Goal: Task Accomplishment & Management: Complete application form

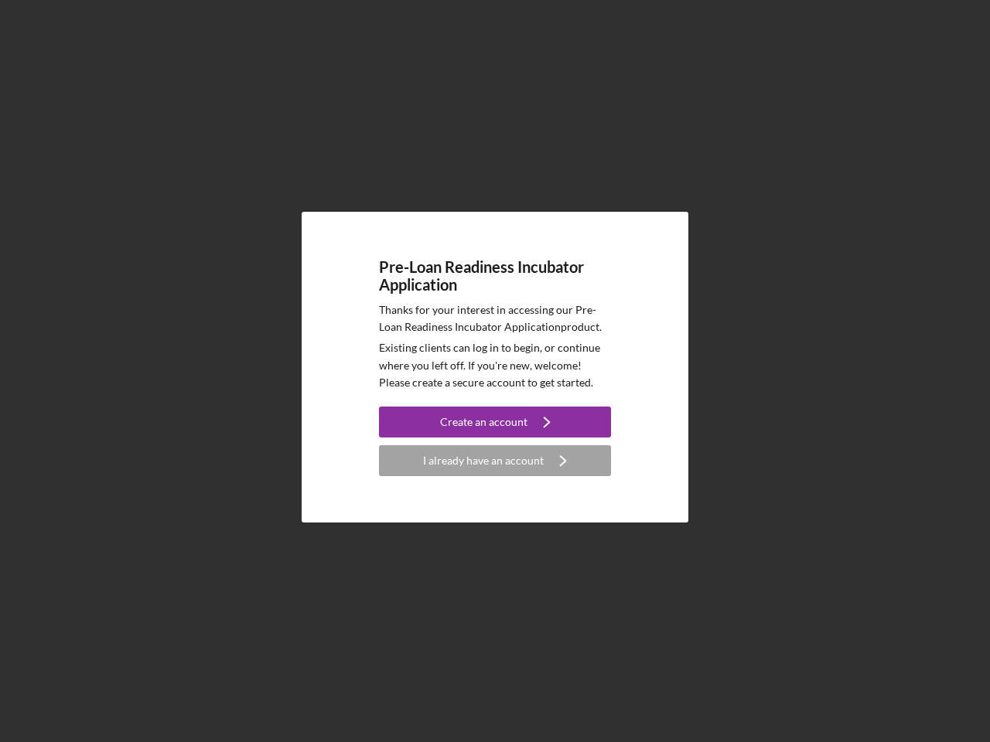
click at [495, 371] on p "Existing clients can log in to begin, or continue where you left off. If you're…" at bounding box center [495, 365] width 232 height 52
click at [495, 422] on div "Create an account" at bounding box center [483, 422] width 87 height 31
